Goal: Transaction & Acquisition: Purchase product/service

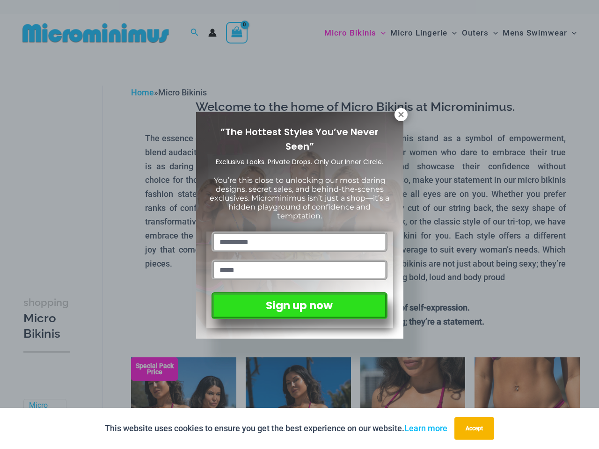
click at [300, 232] on input "text" at bounding box center [300, 242] width 176 height 21
click at [476, 429] on button "Accept" at bounding box center [474, 428] width 40 height 22
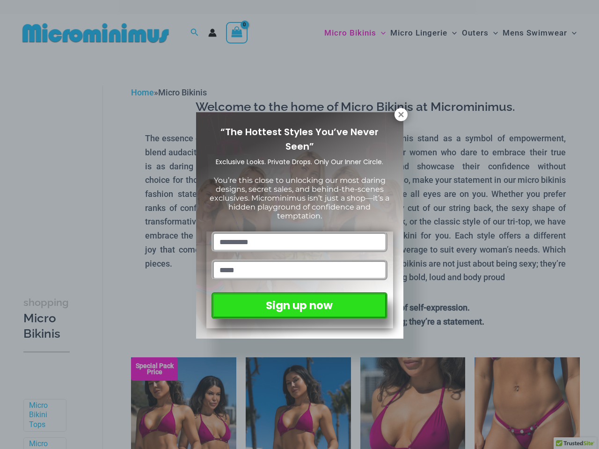
click at [300, 232] on input "text" at bounding box center [300, 242] width 176 height 21
click at [401, 115] on icon at bounding box center [400, 114] width 5 height 5
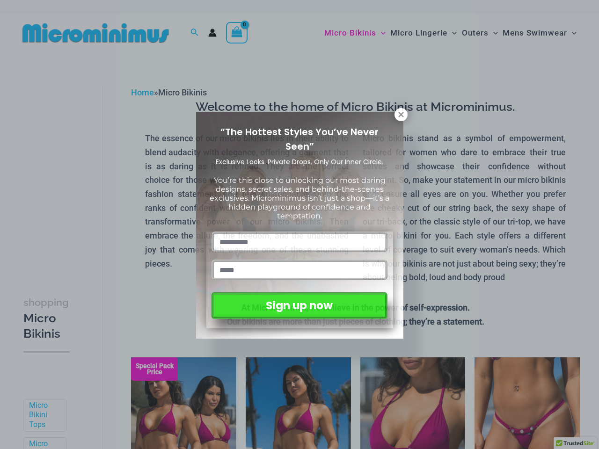
click at [401, 115] on icon at bounding box center [400, 114] width 5 height 5
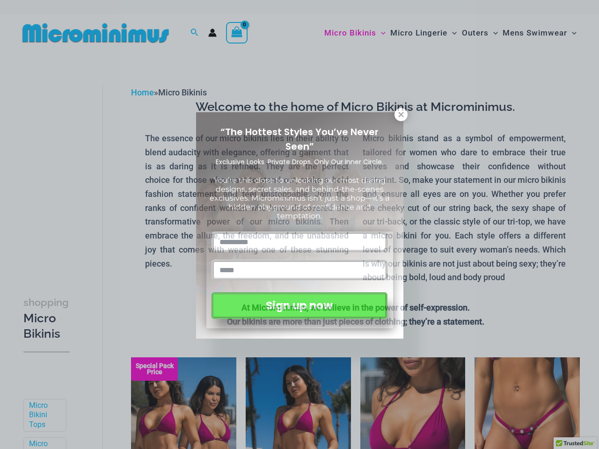
click at [401, 114] on icon at bounding box center [400, 114] width 5 height 5
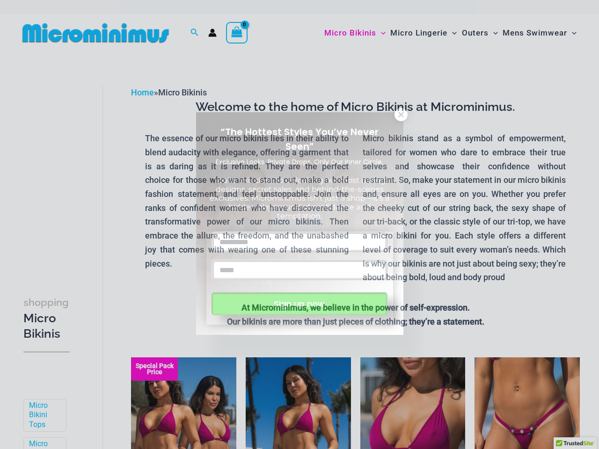
click at [299, 304] on button "Sign up now" at bounding box center [300, 304] width 176 height 23
